Goal: Information Seeking & Learning: Learn about a topic

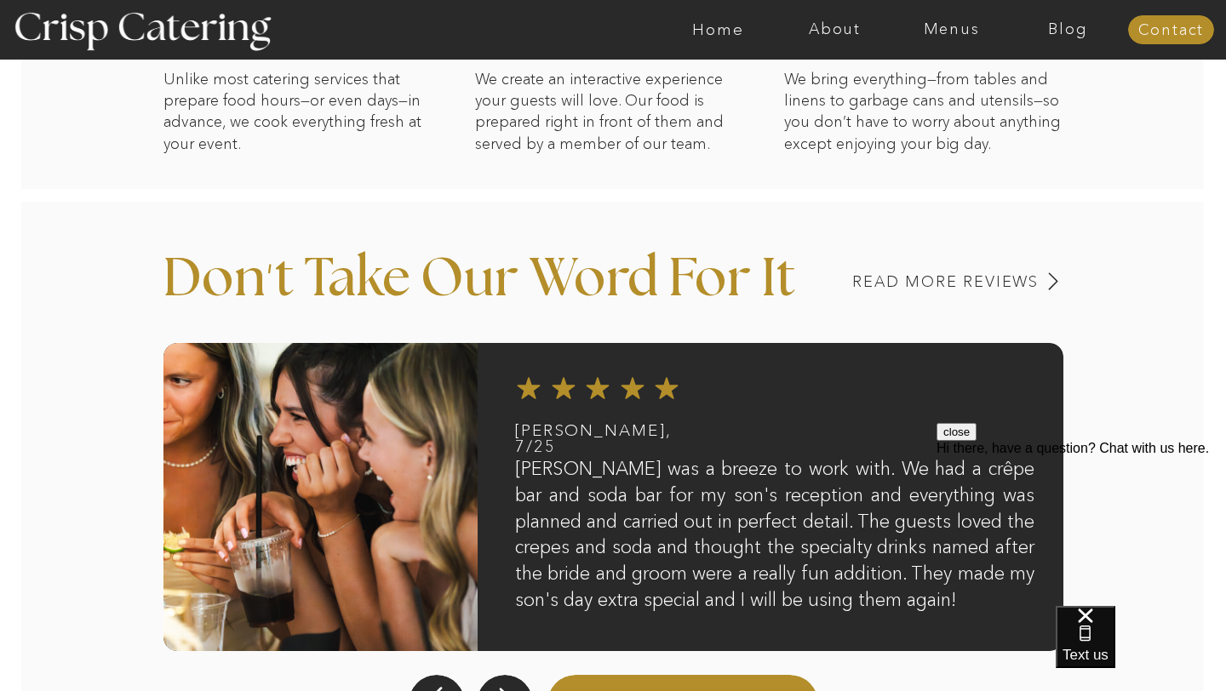
scroll to position [1359, 0]
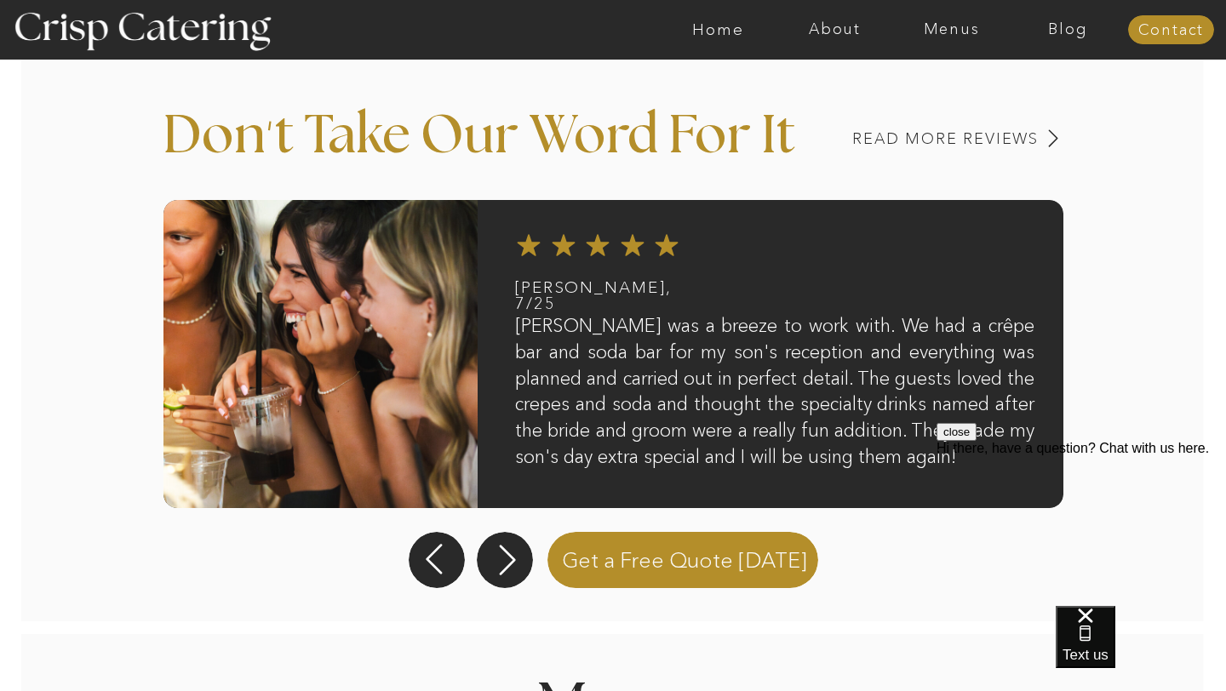
click at [976, 441] on button "close" at bounding box center [956, 432] width 40 height 18
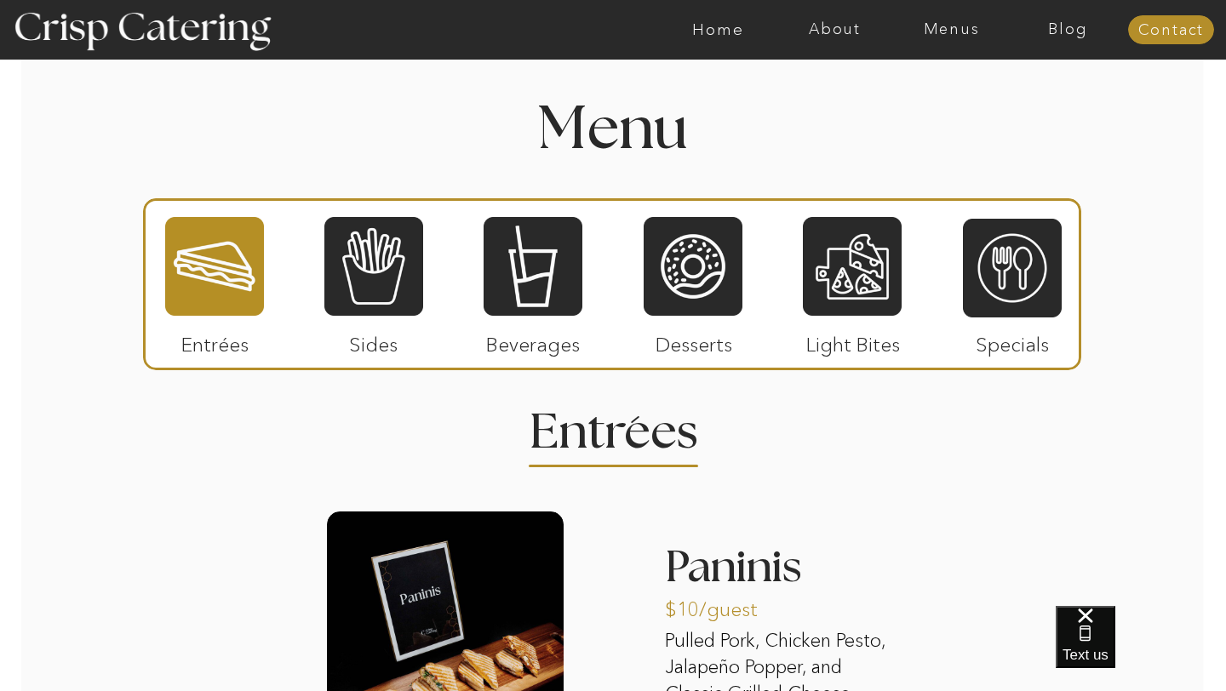
scroll to position [1933, 0]
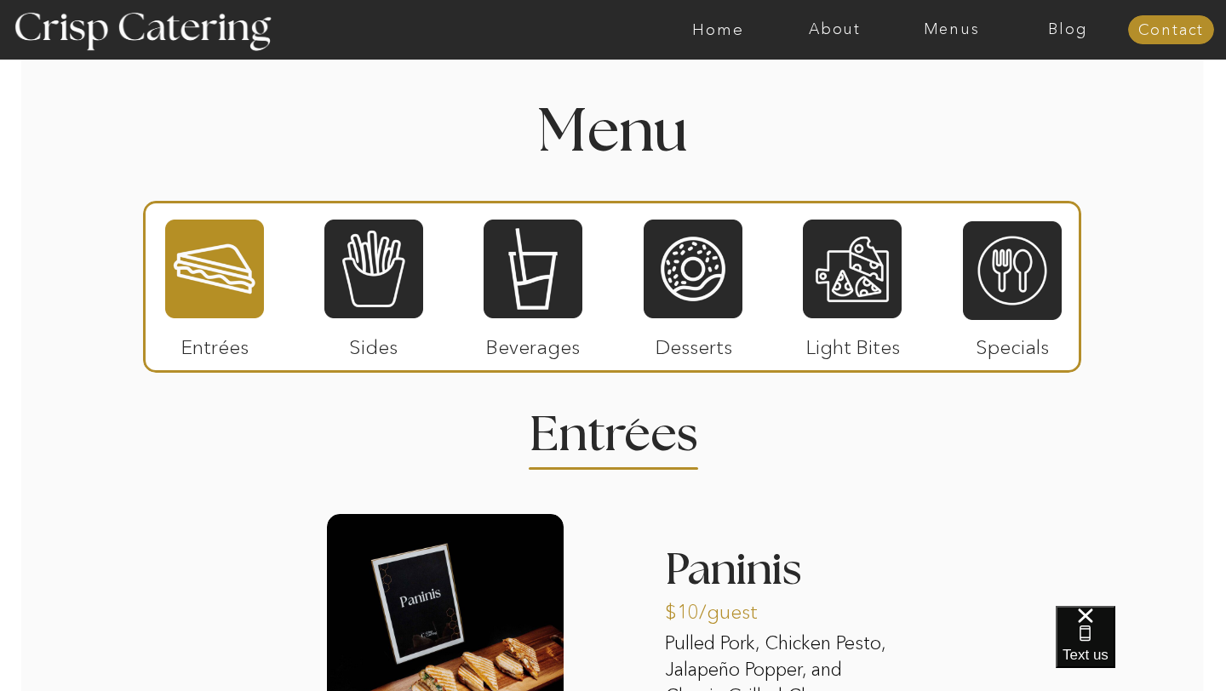
click at [364, 346] on p "Sides" at bounding box center [373, 342] width 113 height 49
click at [398, 273] on div at bounding box center [373, 269] width 99 height 102
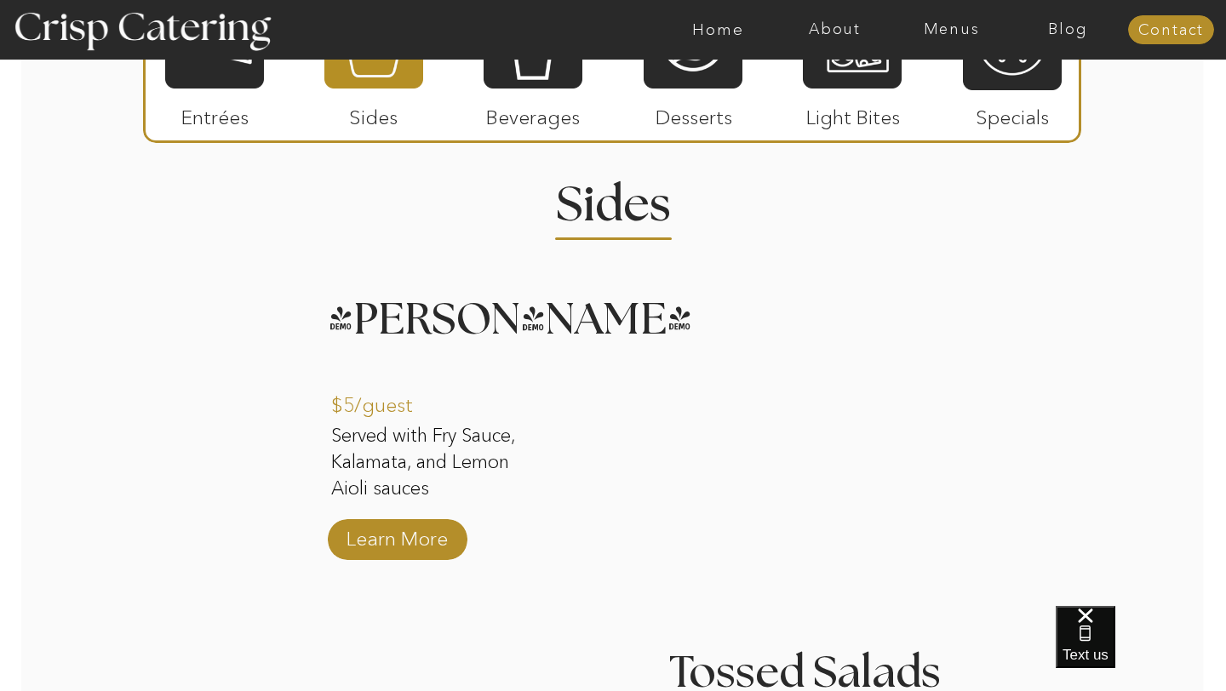
scroll to position [2159, 0]
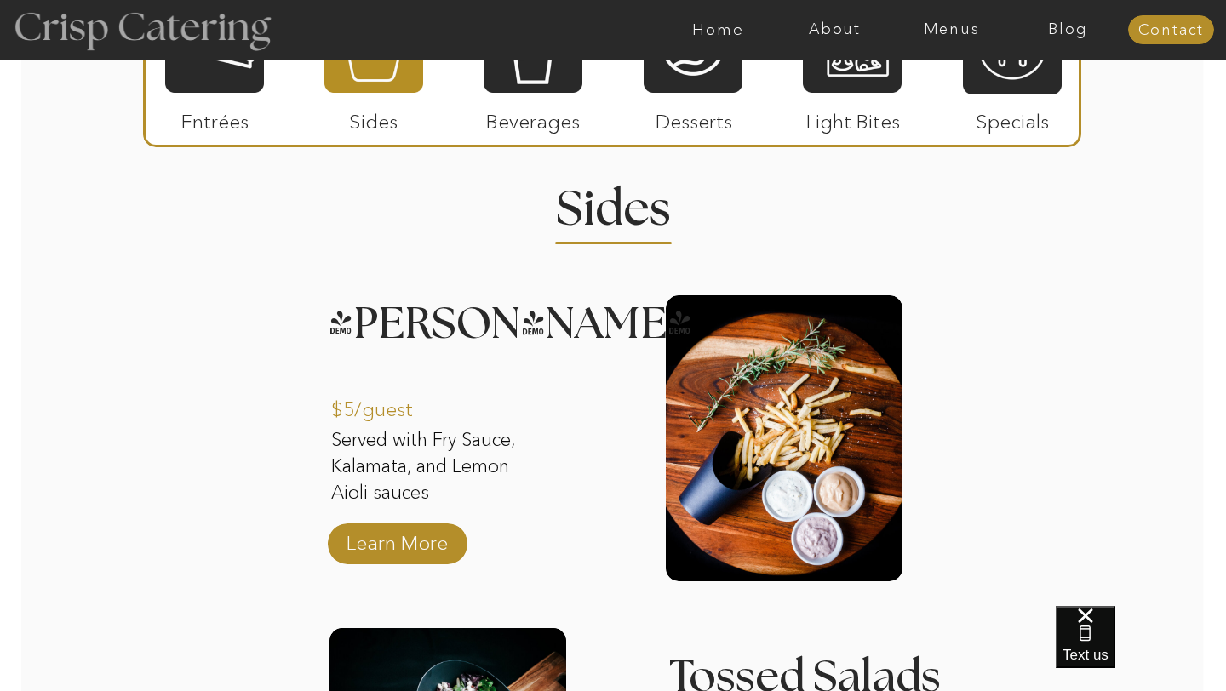
click at [225, 103] on div at bounding box center [142, 30] width 312 height 160
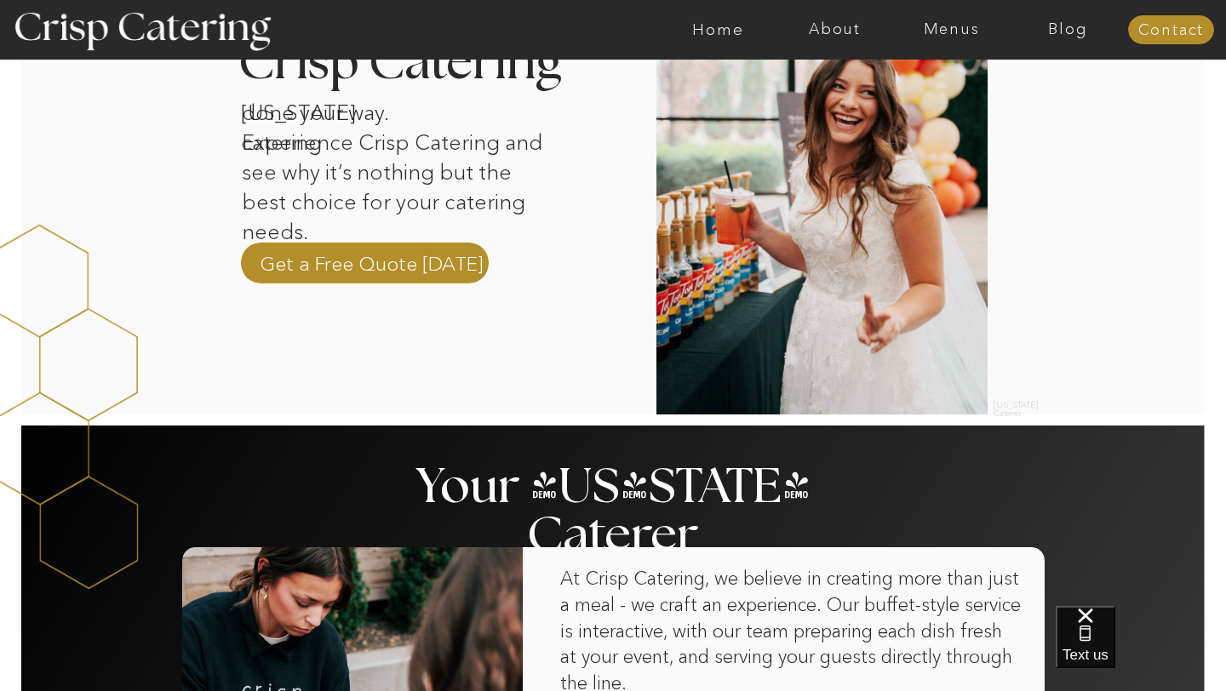
scroll to position [472, 0]
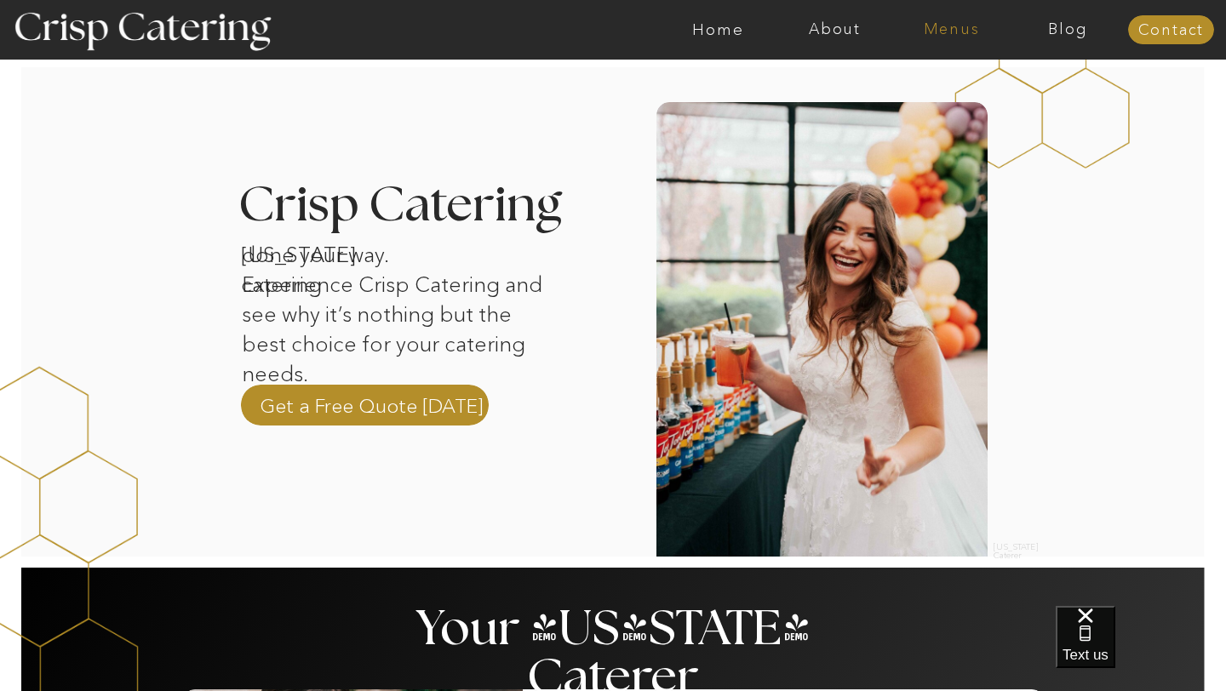
click at [947, 23] on nav "Menus" at bounding box center [951, 29] width 117 height 17
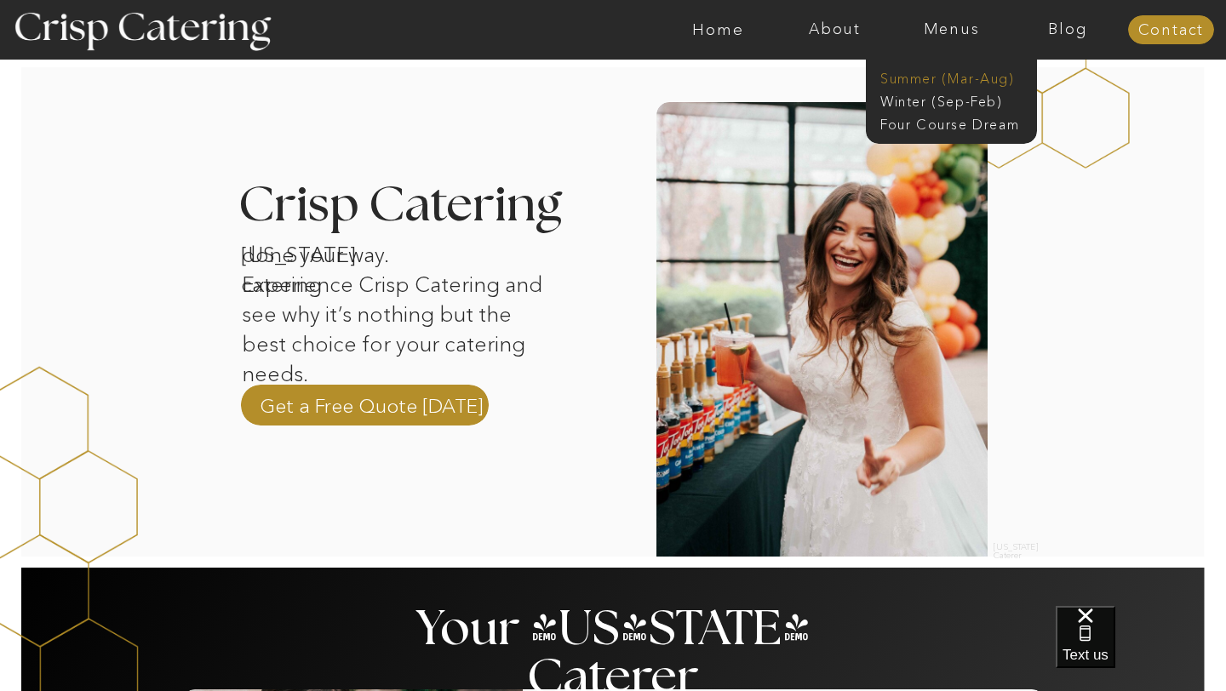
click at [955, 75] on nav "Summer (Mar-Aug)" at bounding box center [956, 77] width 152 height 16
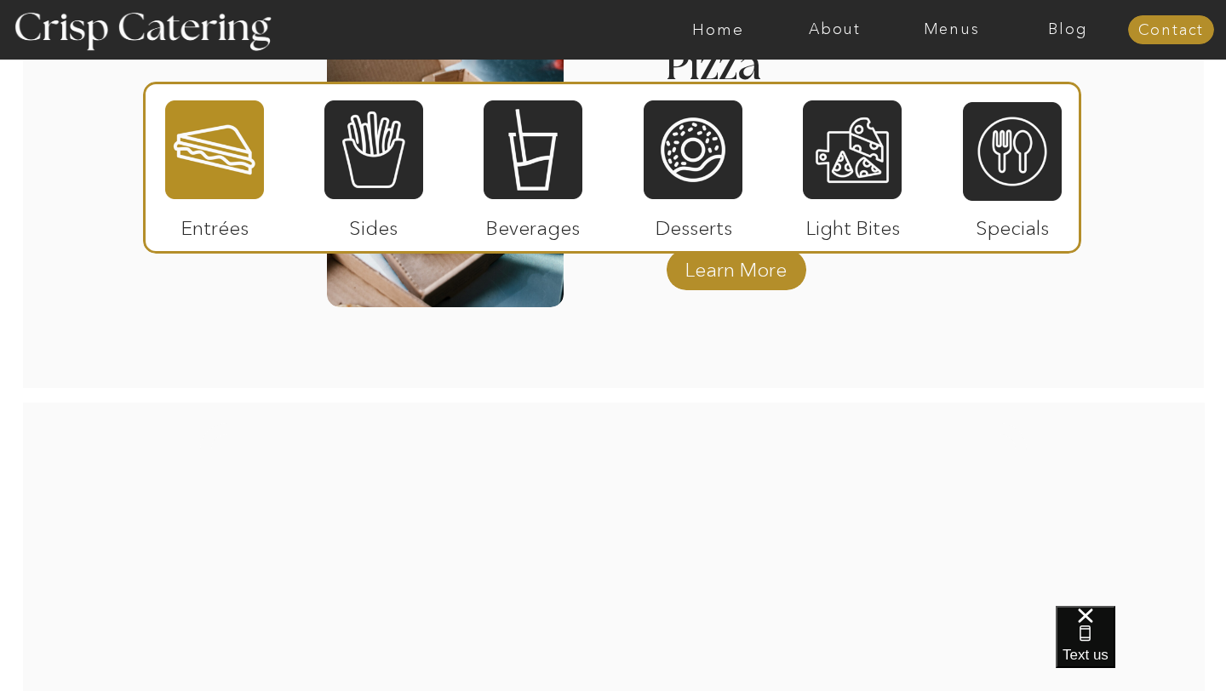
scroll to position [2314, 0]
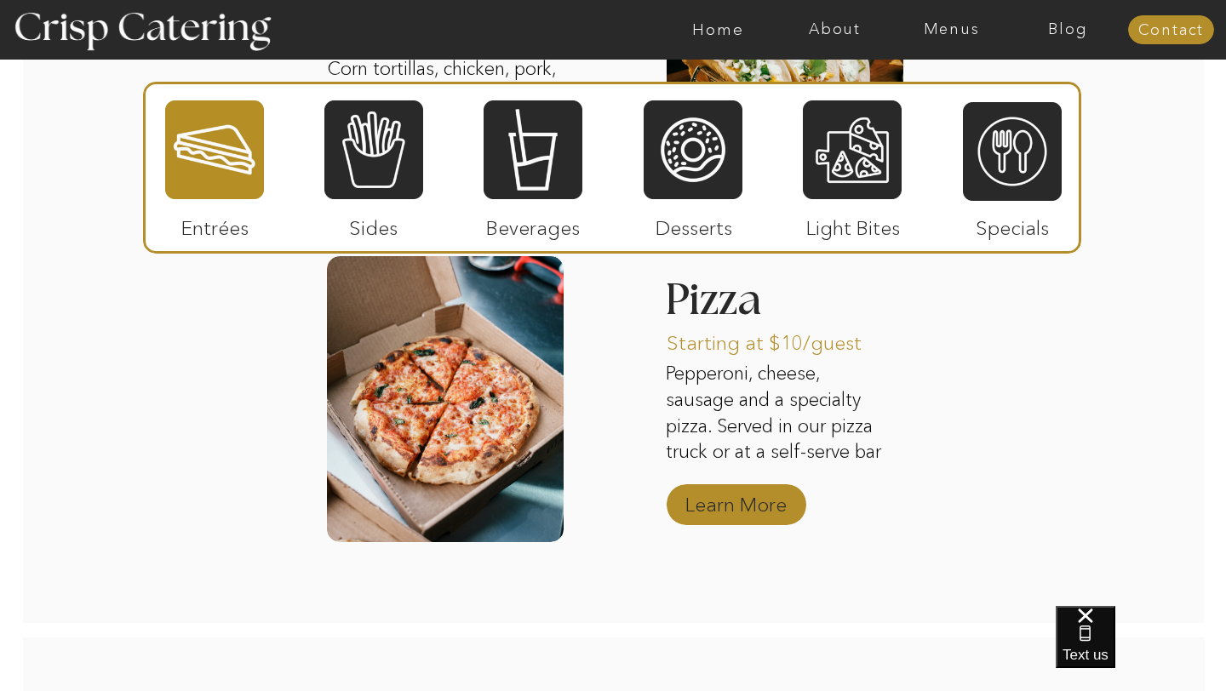
click at [737, 507] on p "Learn More" at bounding box center [735, 500] width 113 height 49
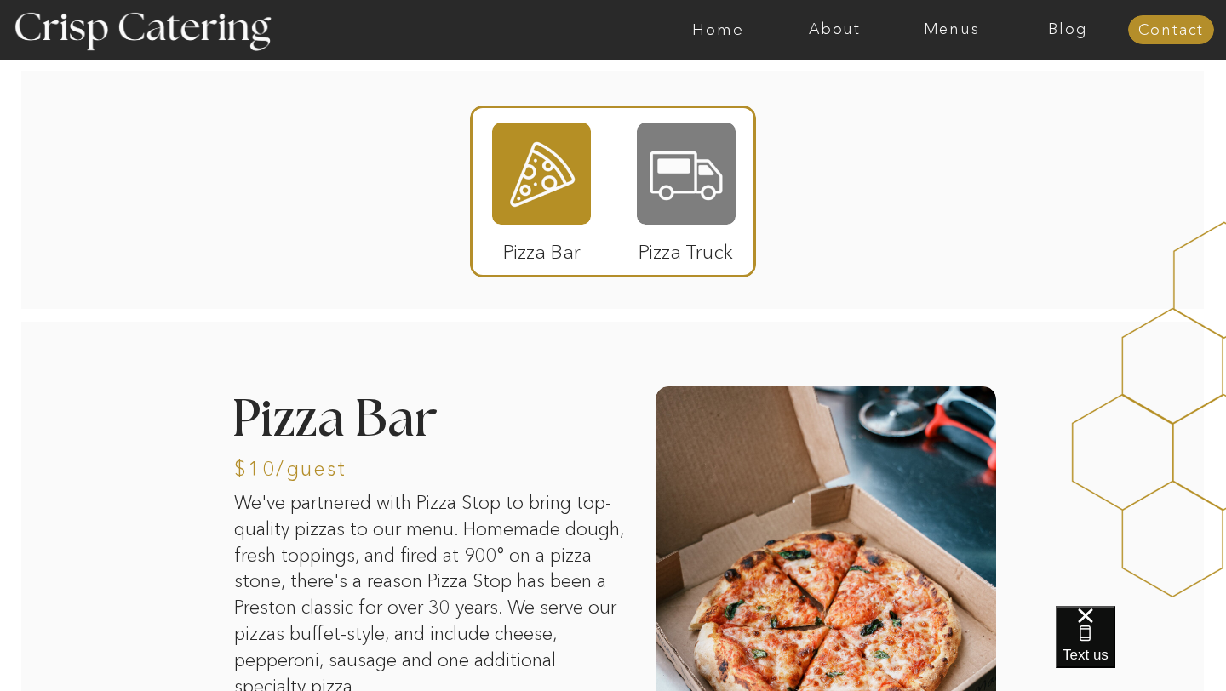
click at [696, 171] on div at bounding box center [686, 174] width 99 height 102
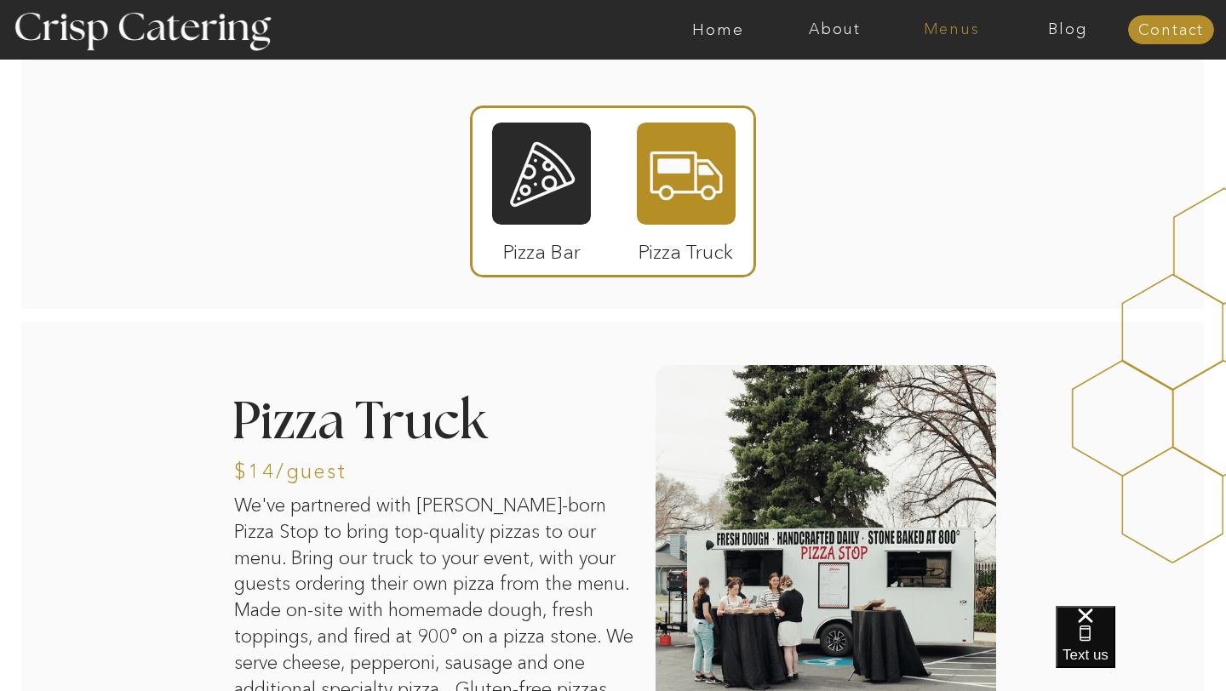
click at [965, 28] on nav "Menus" at bounding box center [951, 29] width 117 height 17
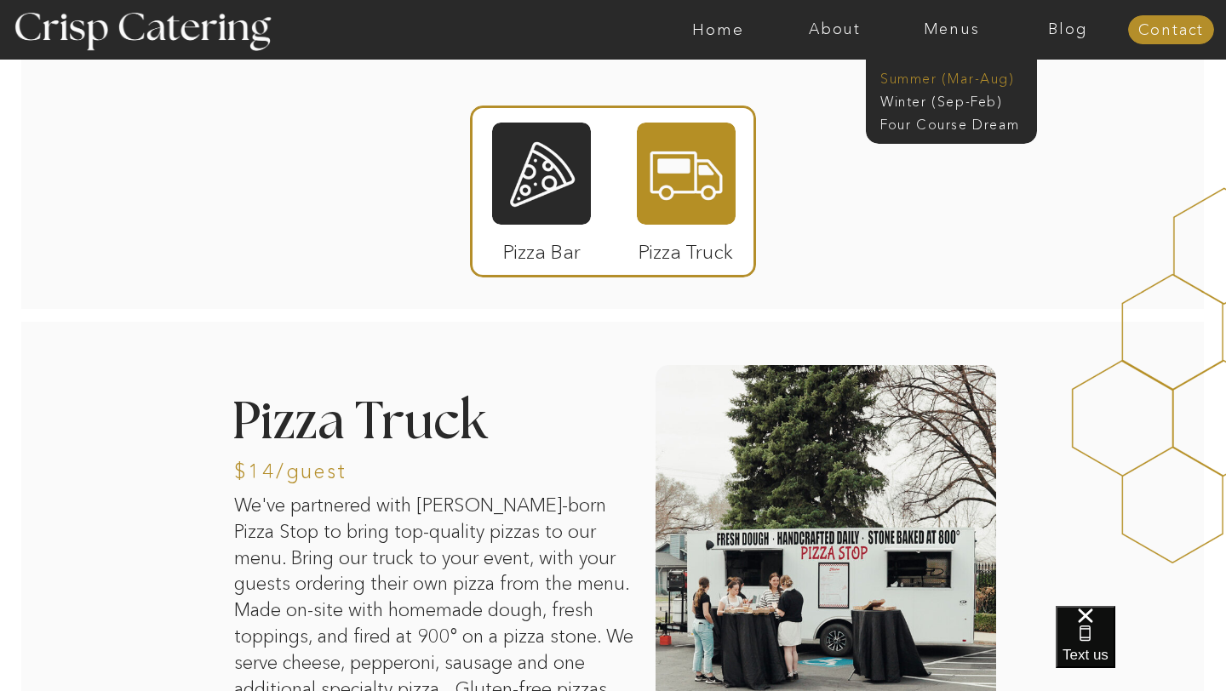
click at [930, 79] on nav "Summer (Mar-Aug)" at bounding box center [956, 77] width 152 height 16
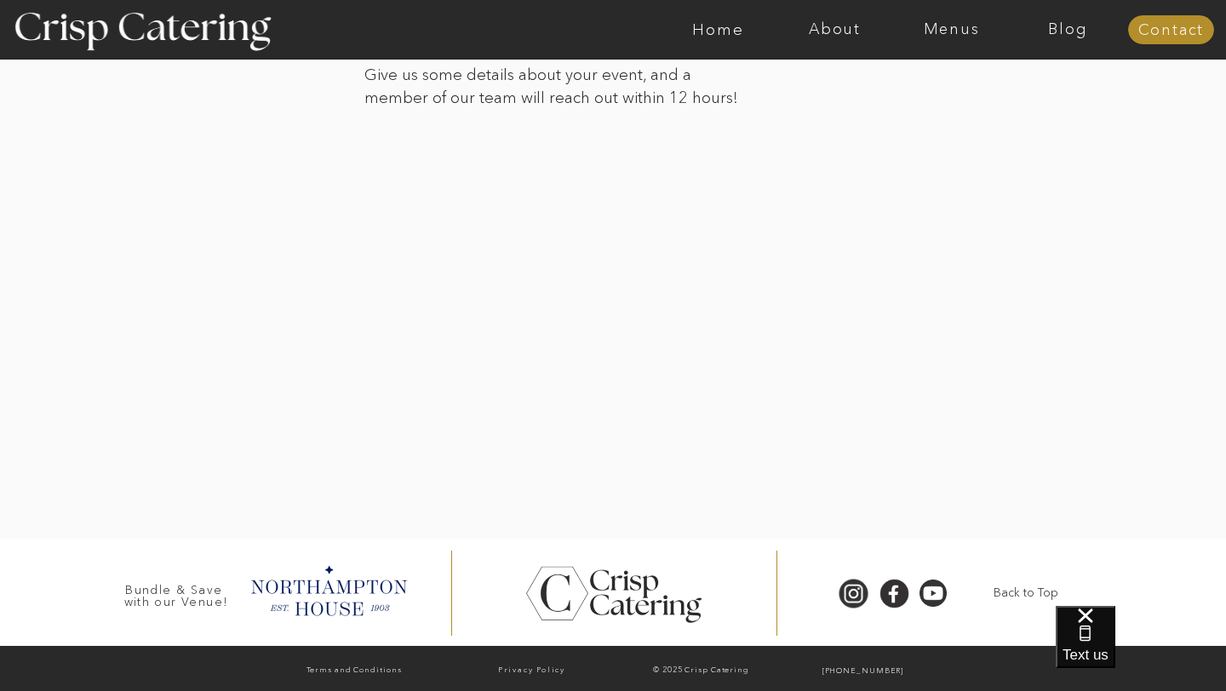
scroll to position [3525, 0]
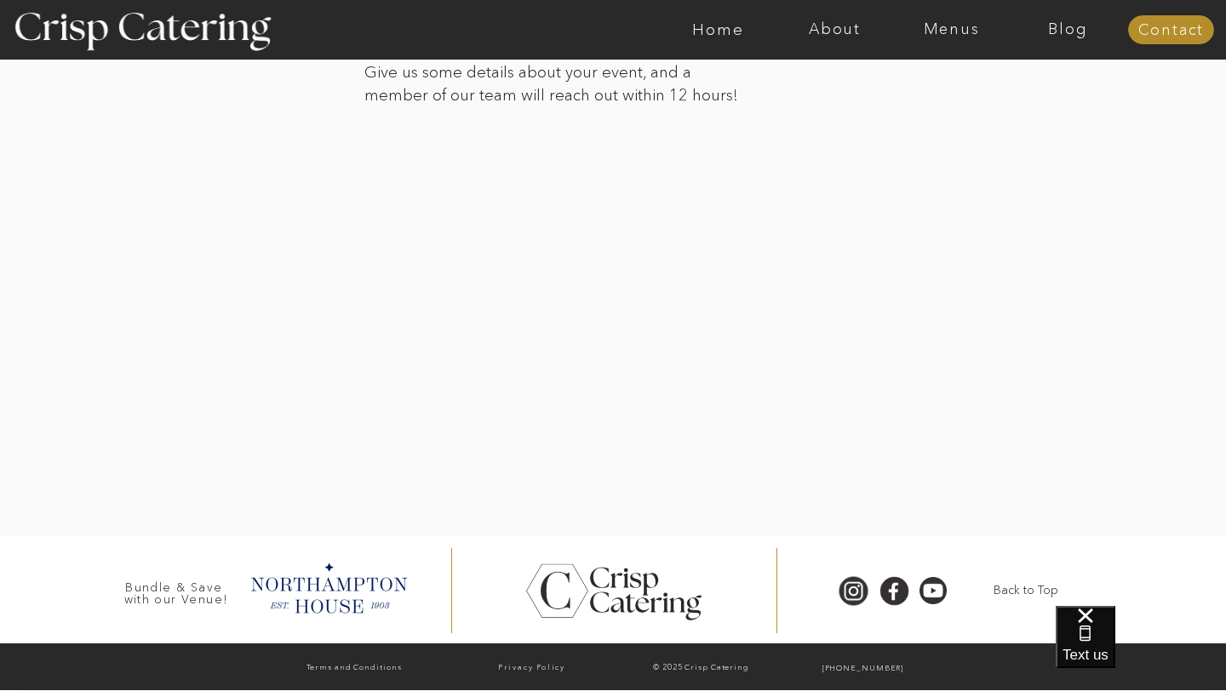
click at [938, 296] on div at bounding box center [613, 246] width 1186 height 581
click at [907, 396] on div at bounding box center [613, 246] width 1186 height 581
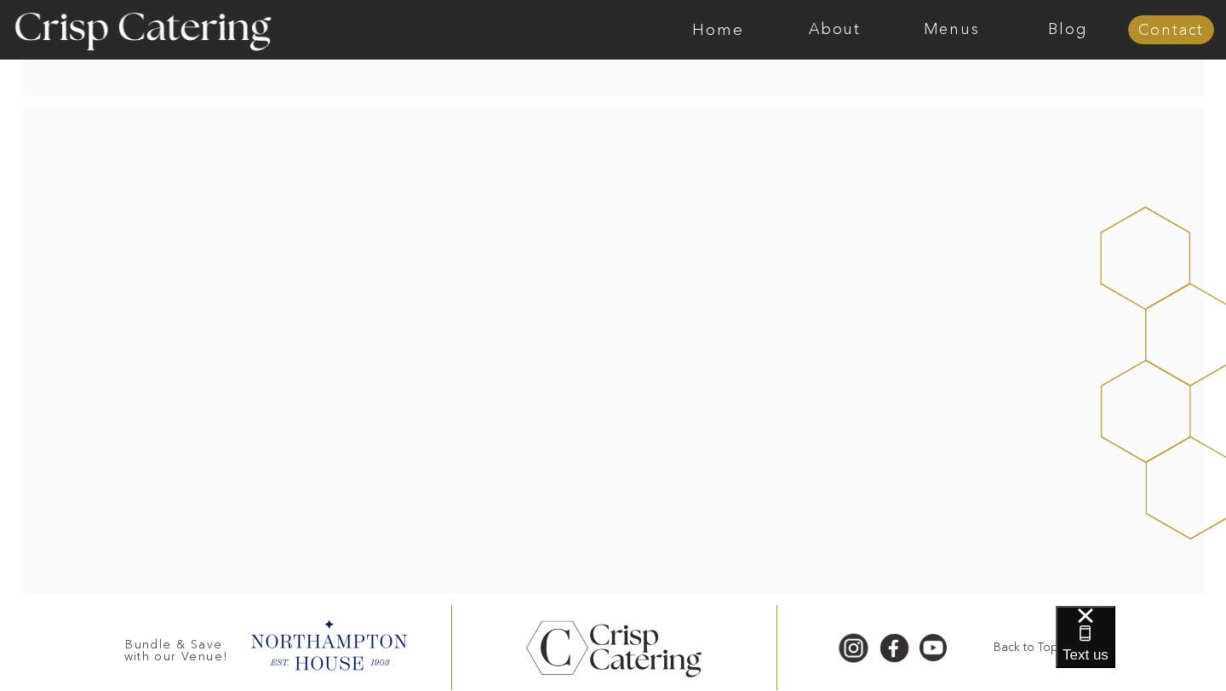
scroll to position [291, 0]
click at [955, 30] on nav "Menus" at bounding box center [951, 29] width 117 height 17
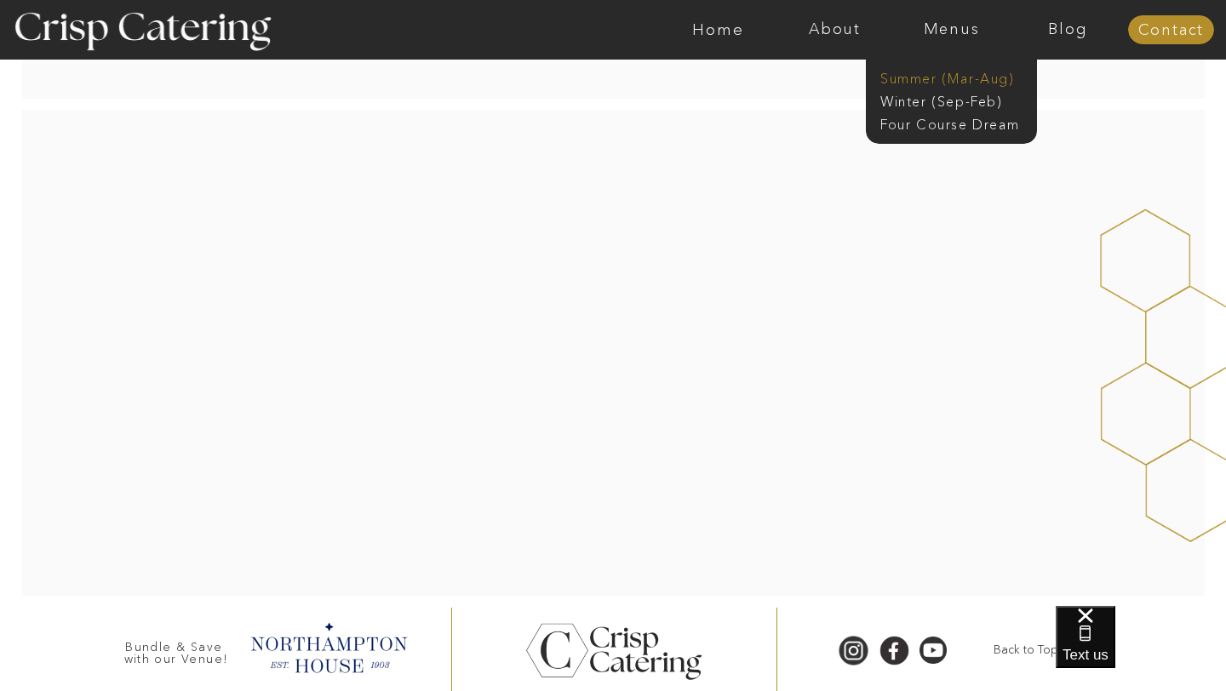
click at [934, 73] on nav "Summer (Mar-Aug)" at bounding box center [956, 77] width 152 height 16
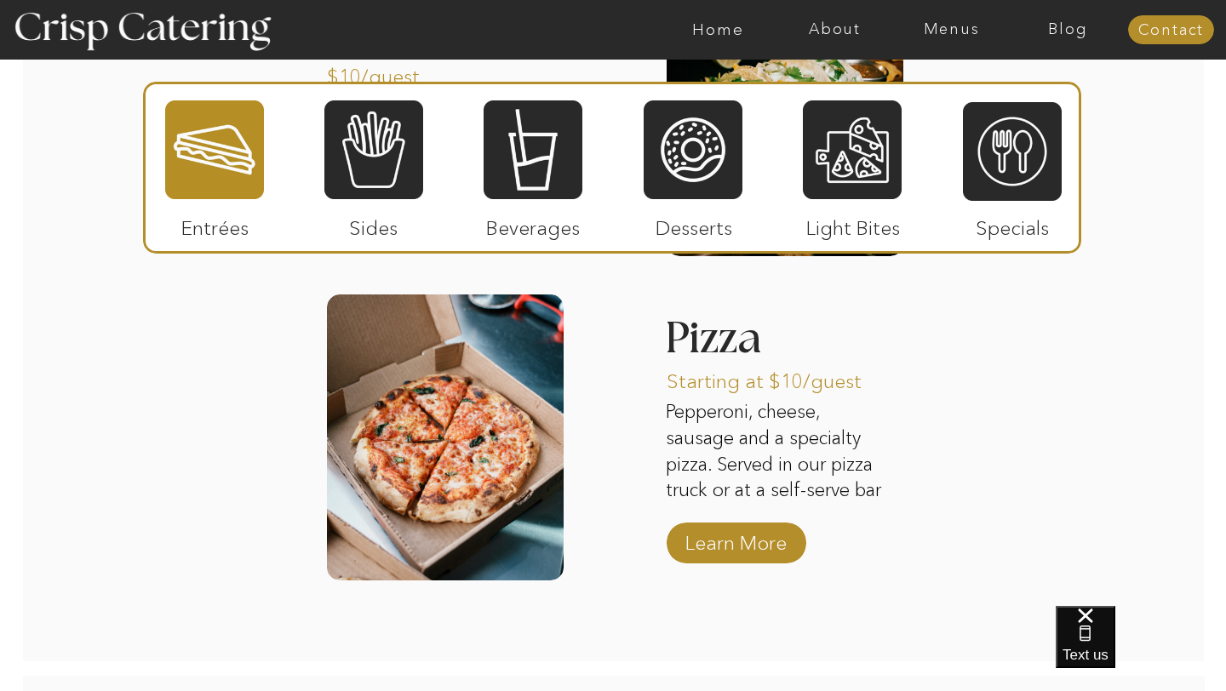
scroll to position [2280, 0]
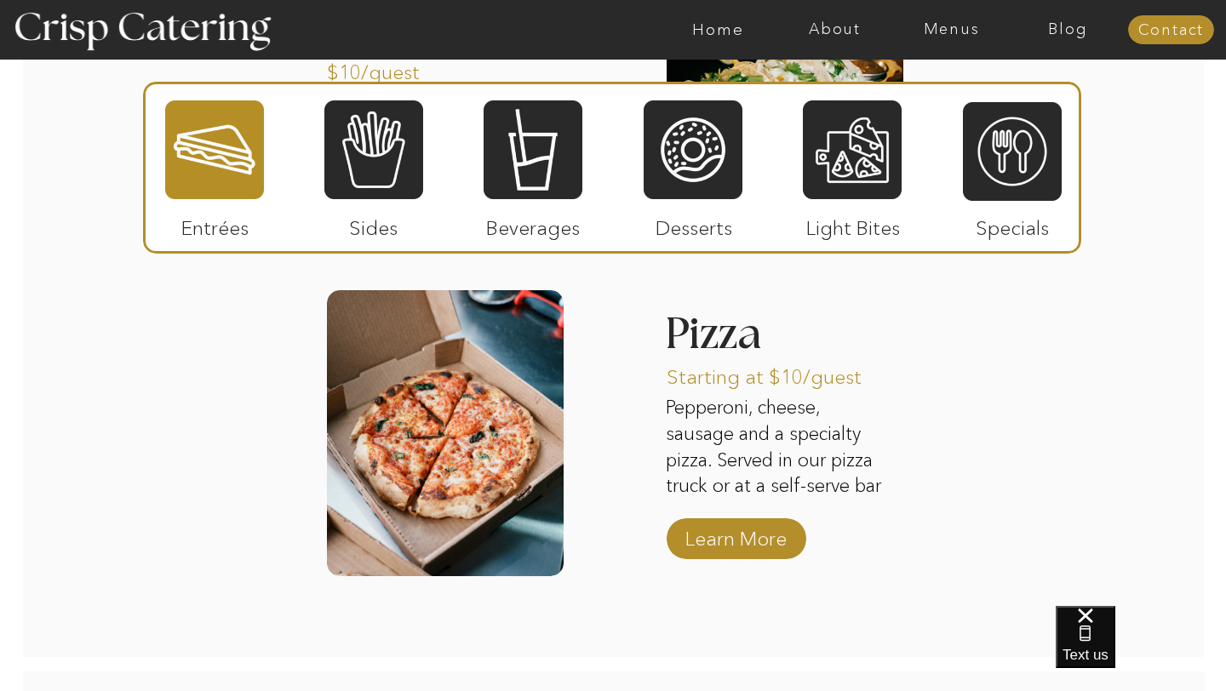
click at [390, 228] on p "Sides" at bounding box center [373, 223] width 113 height 49
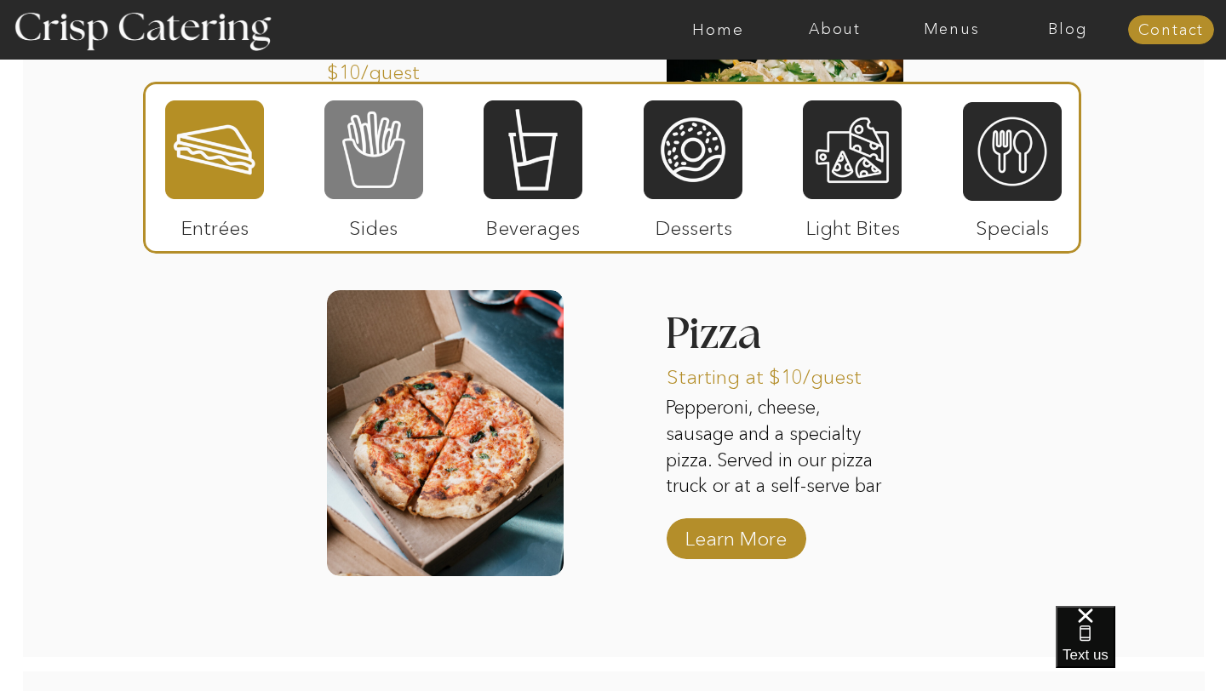
click at [389, 163] on div at bounding box center [373, 150] width 99 height 102
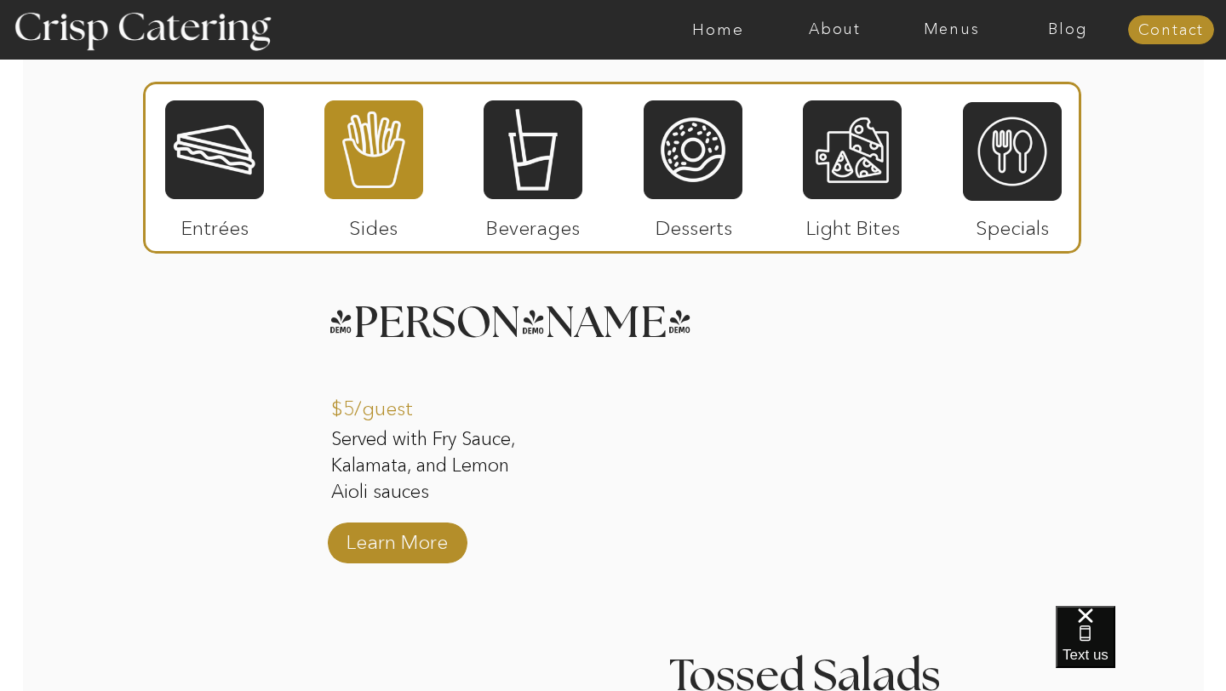
scroll to position [1617, 0]
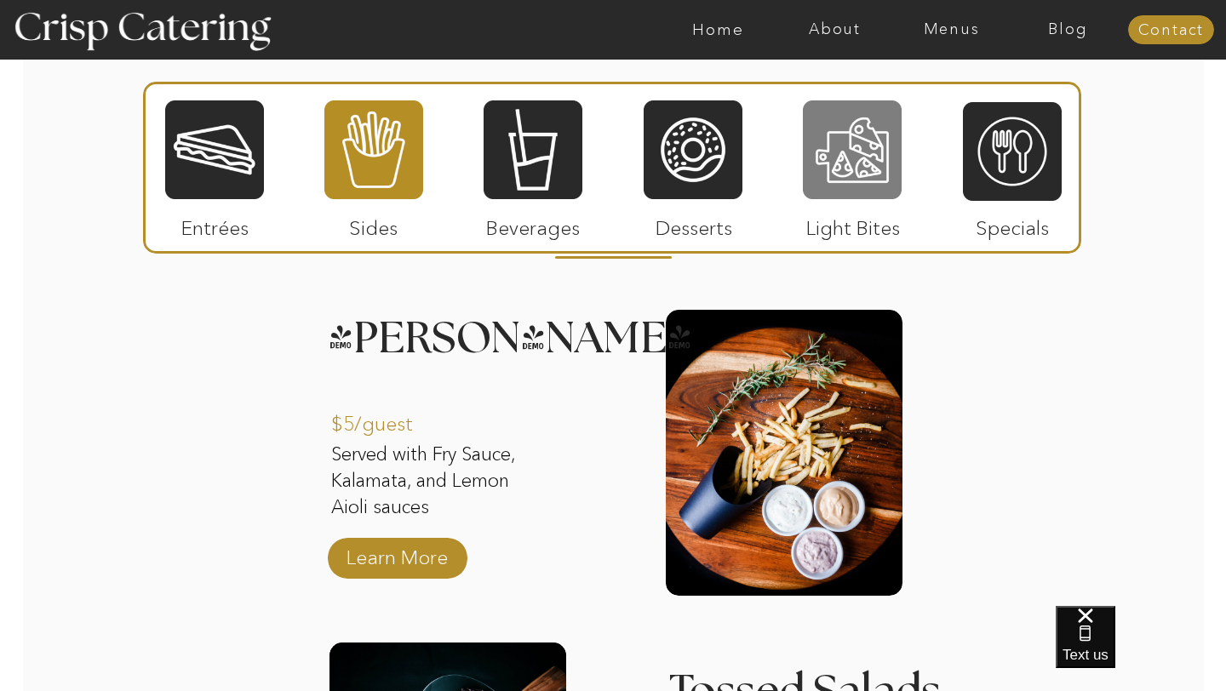
click at [871, 181] on div at bounding box center [852, 150] width 99 height 102
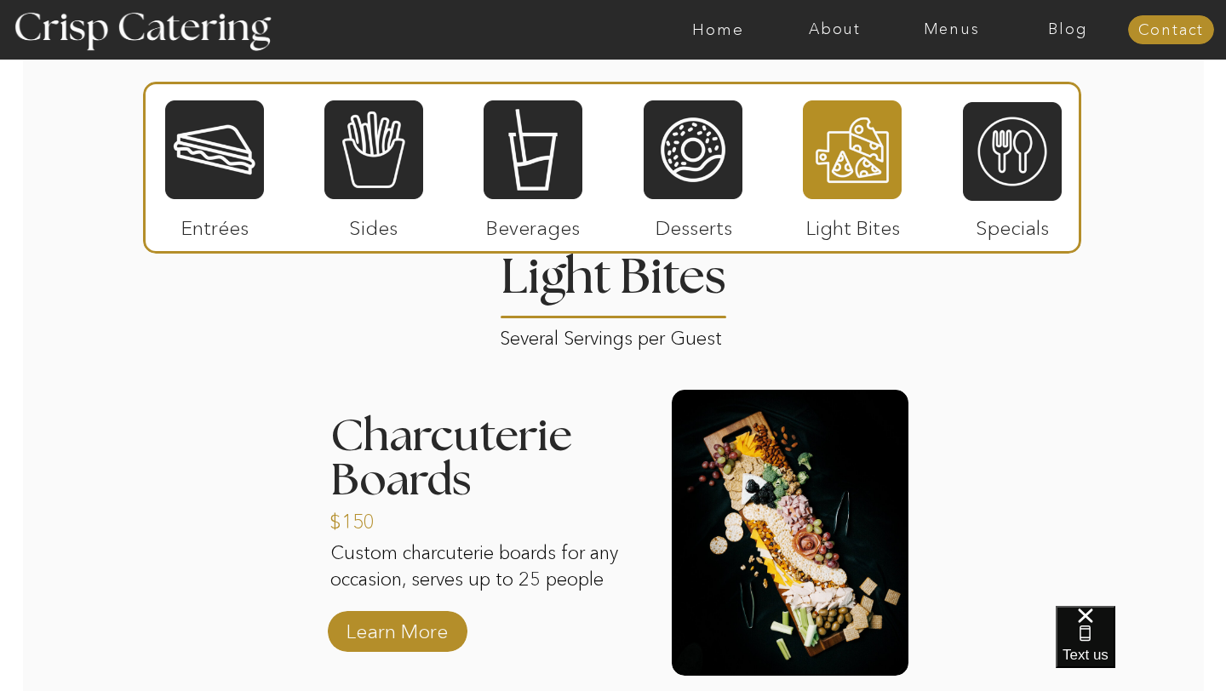
scroll to position [1298, 0]
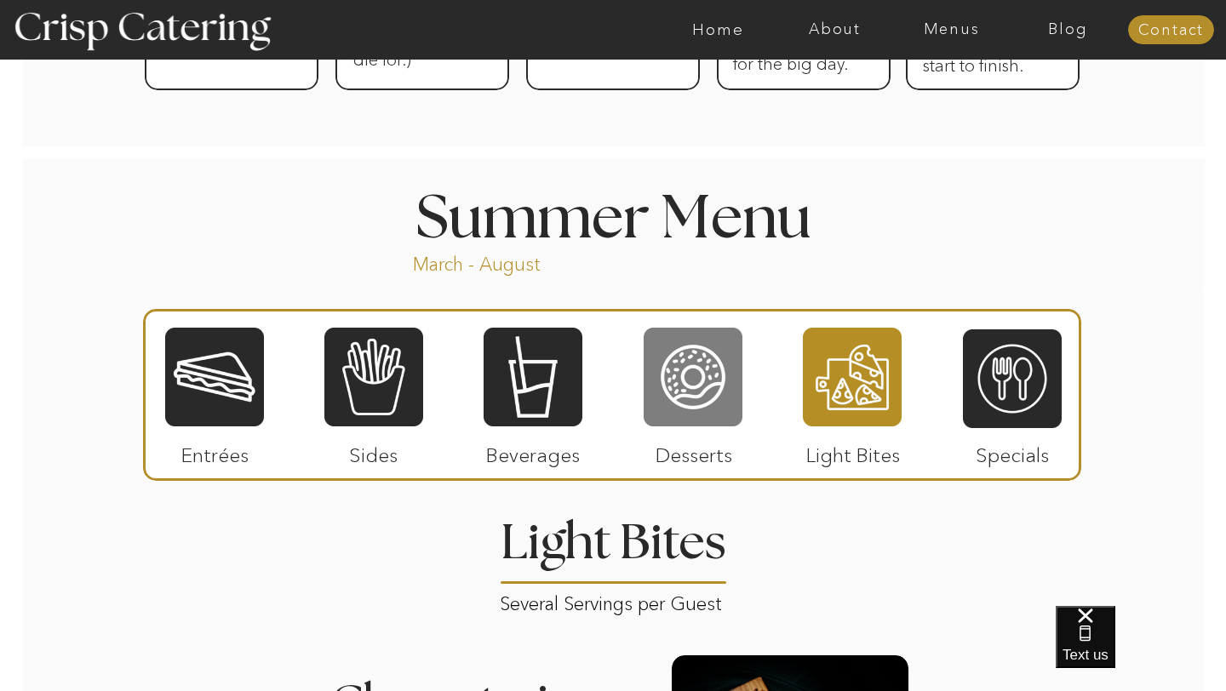
click at [720, 410] on div at bounding box center [693, 377] width 99 height 102
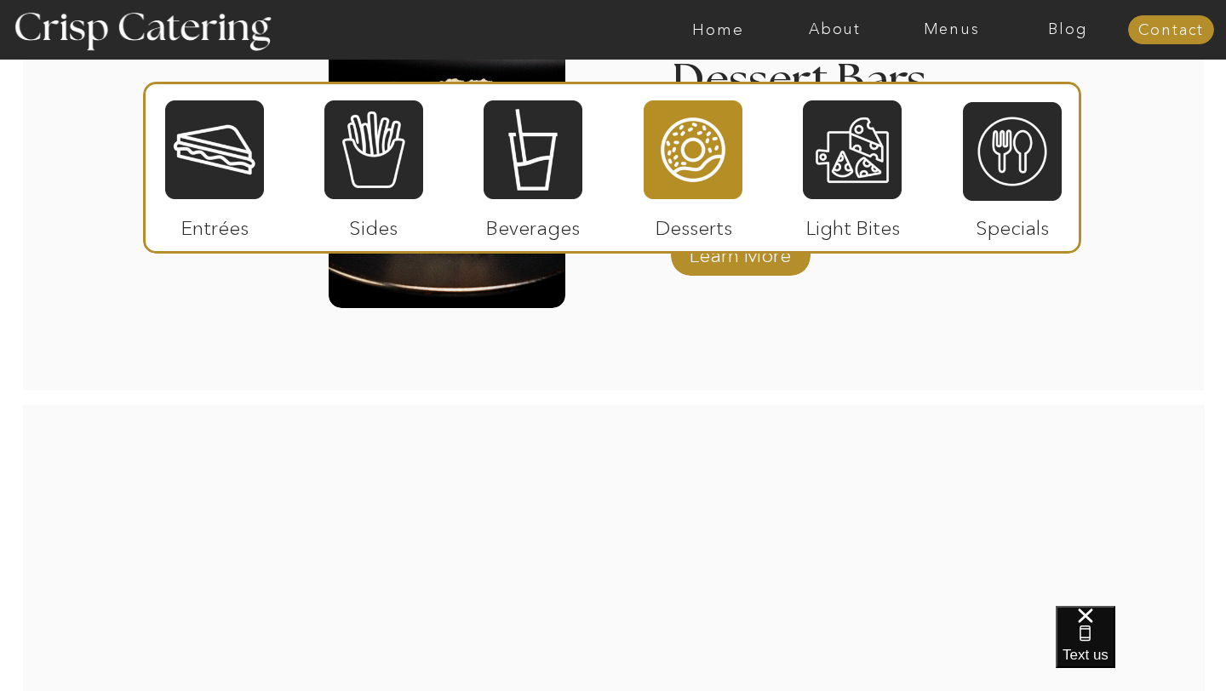
scroll to position [2642, 0]
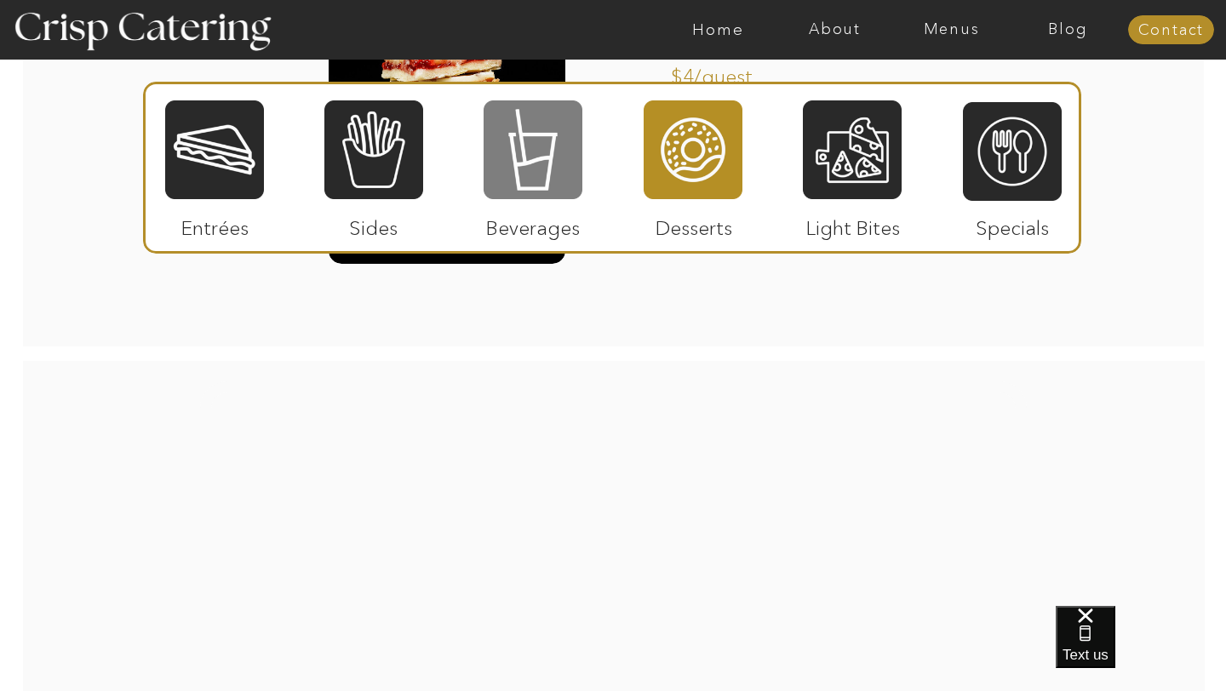
click at [546, 145] on div at bounding box center [533, 150] width 99 height 102
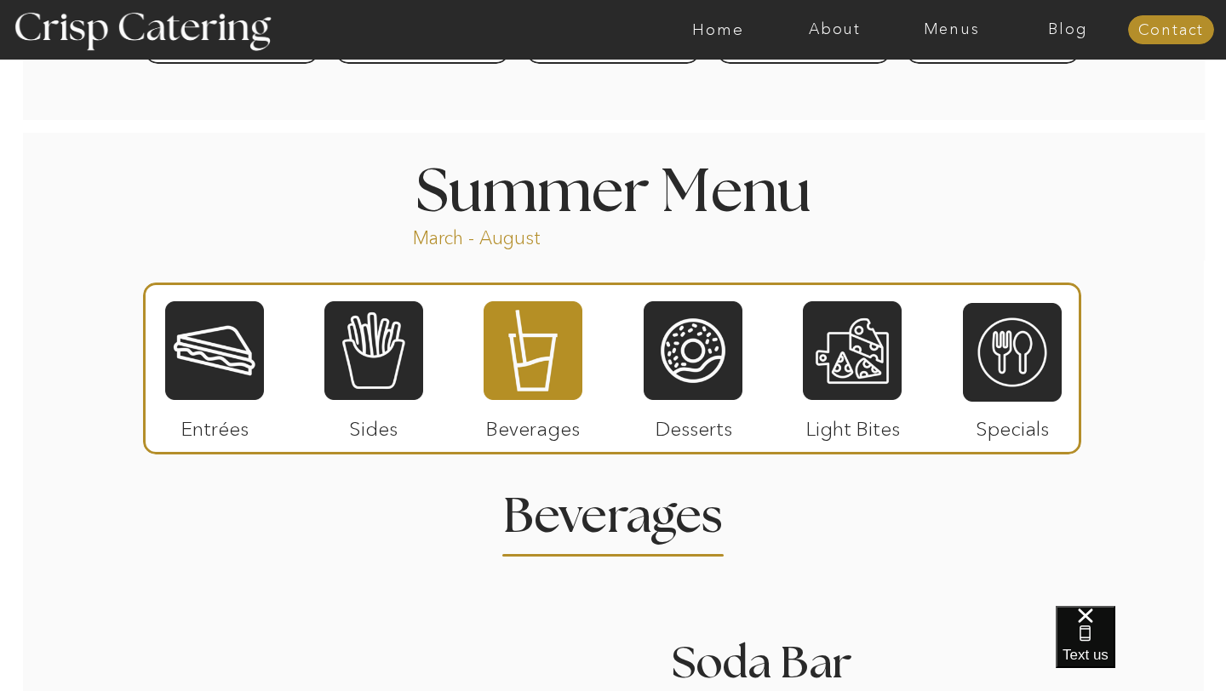
scroll to position [1224, 0]
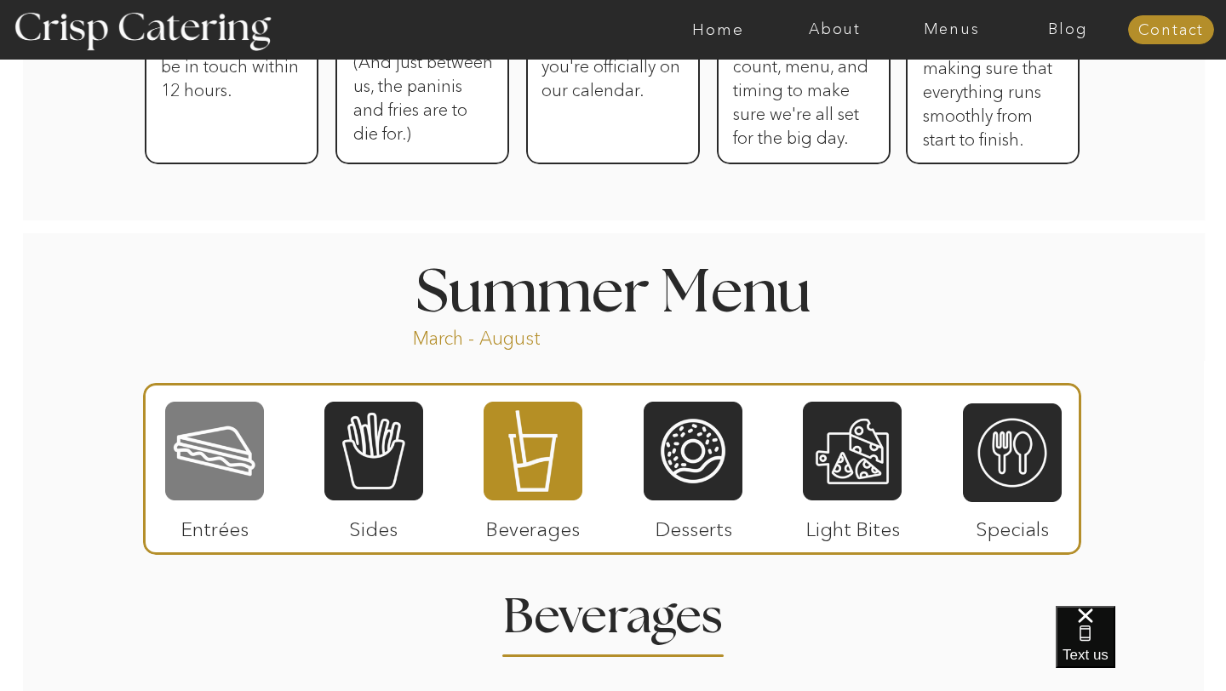
click at [254, 477] on div at bounding box center [214, 451] width 99 height 102
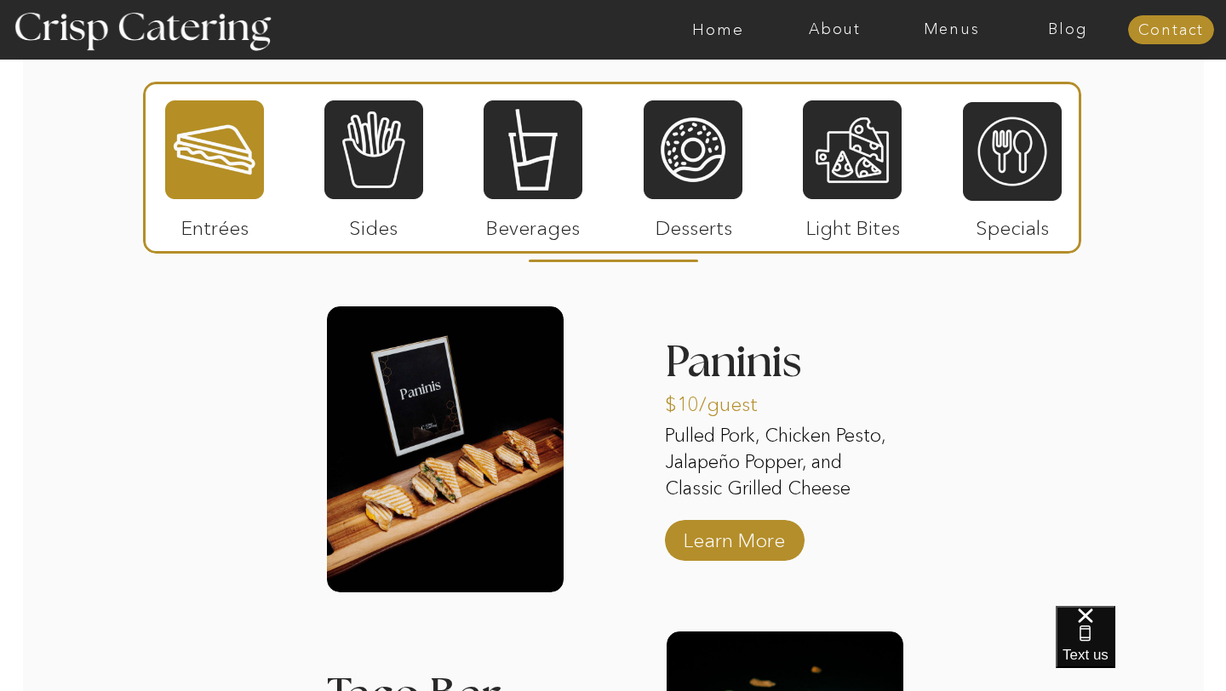
scroll to position [1610, 0]
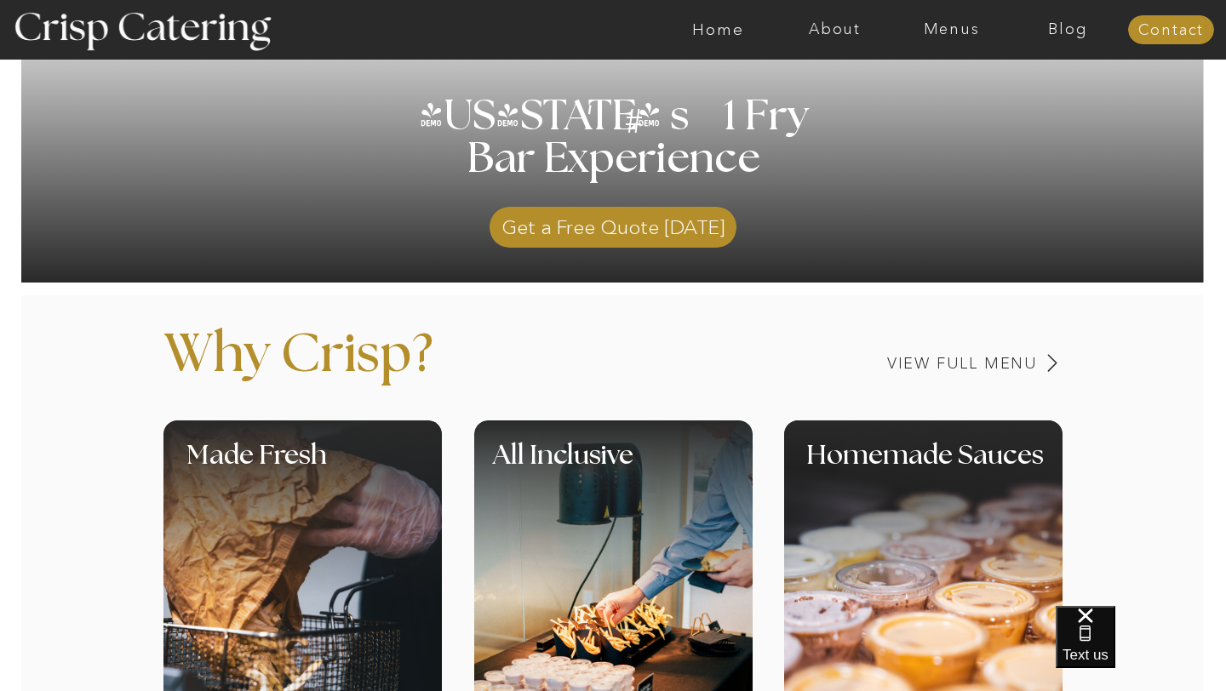
scroll to position [586, 0]
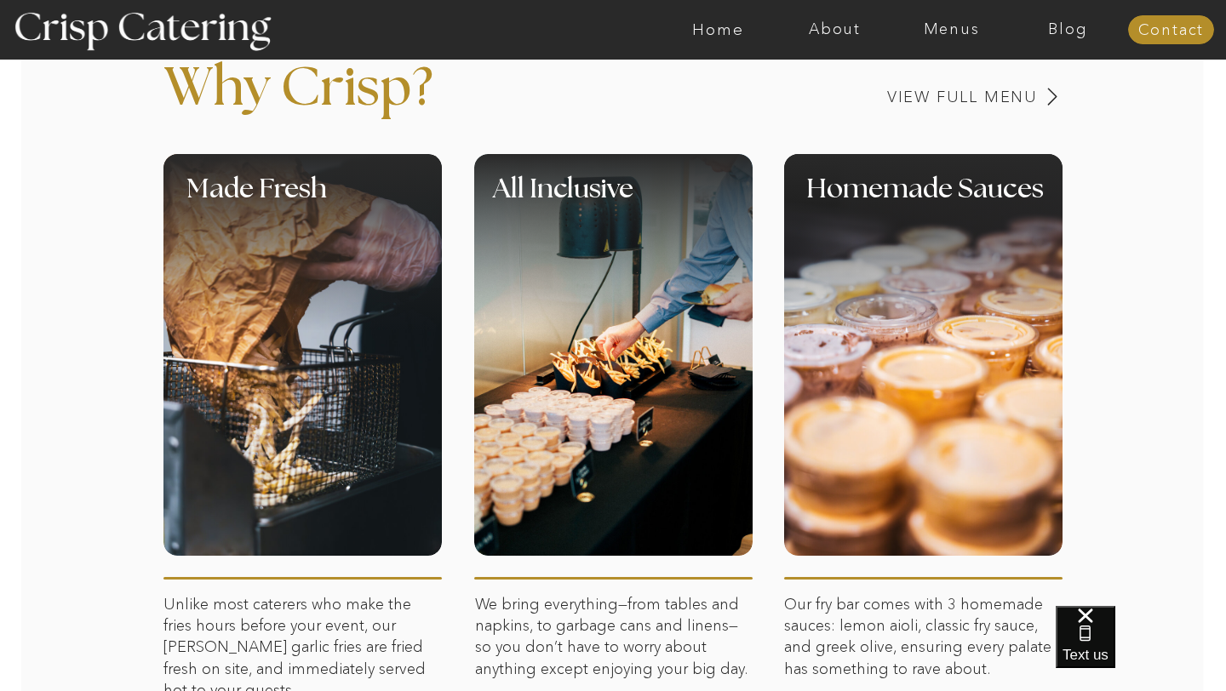
click at [600, 417] on div at bounding box center [613, 355] width 278 height 402
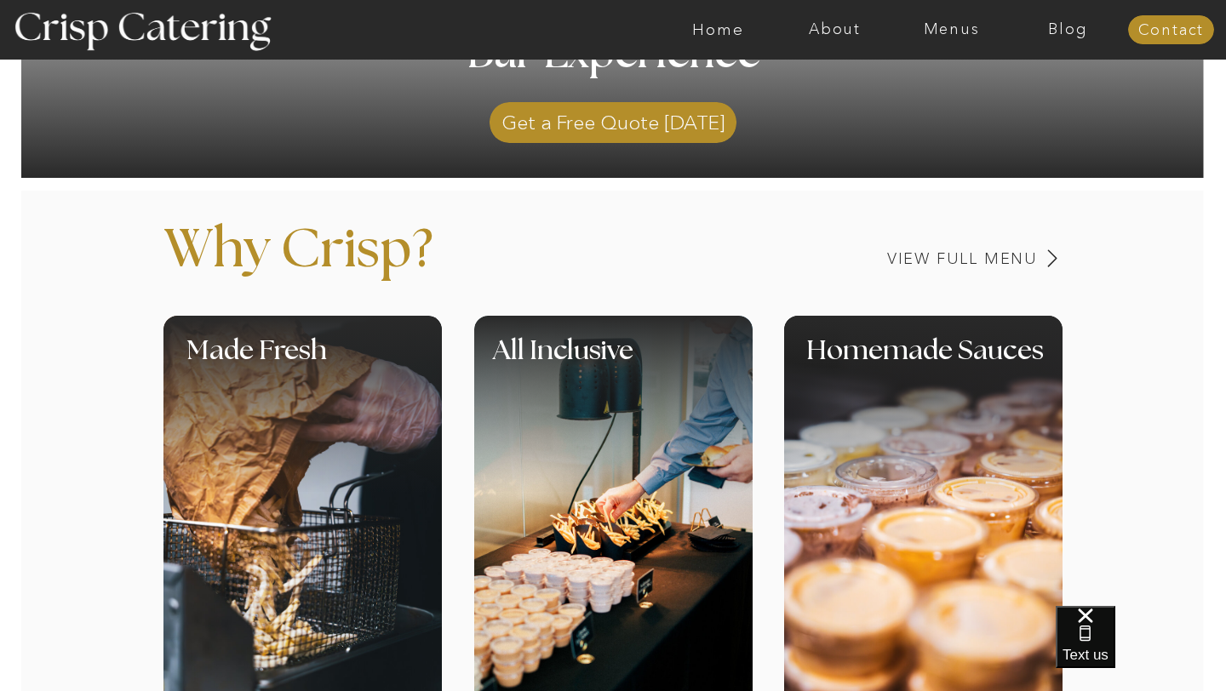
scroll to position [197, 0]
